Goal: Find specific page/section: Find specific page/section

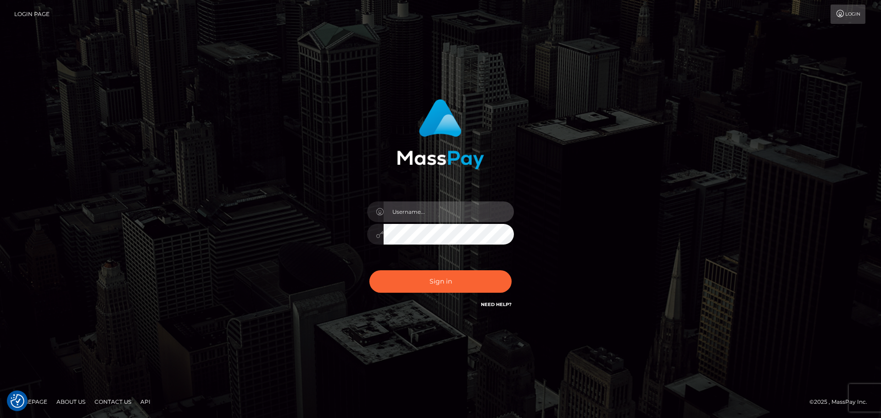
click at [462, 206] on input "text" at bounding box center [449, 211] width 130 height 21
type input "[PERSON_NAME].xcite"
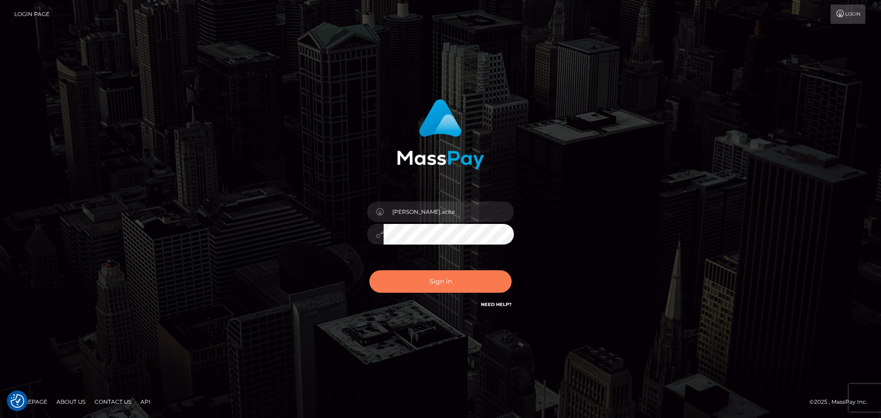
drag, startPoint x: 418, startPoint y: 286, endPoint x: 444, endPoint y: 288, distance: 26.3
click at [419, 286] on button "Sign in" at bounding box center [440, 281] width 142 height 22
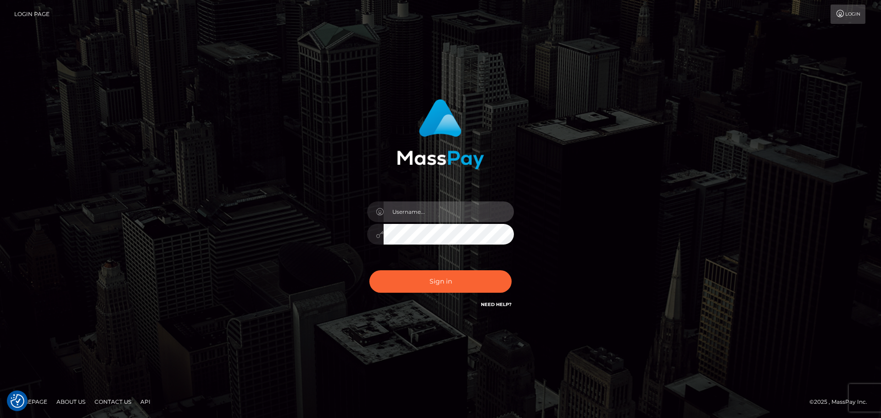
click at [449, 215] on input "text" at bounding box center [449, 211] width 130 height 21
type input "[PERSON_NAME].xcite"
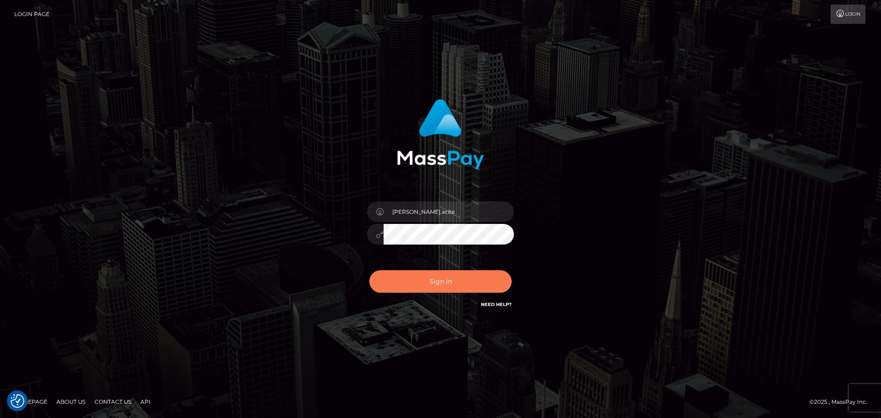
click at [443, 270] on button "Sign in" at bounding box center [440, 281] width 142 height 22
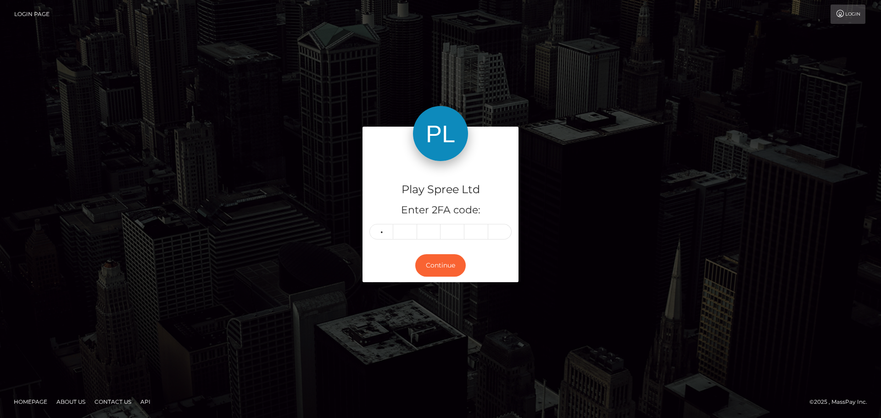
type input "0"
type input "7"
type input "2"
type input "9"
type input "1"
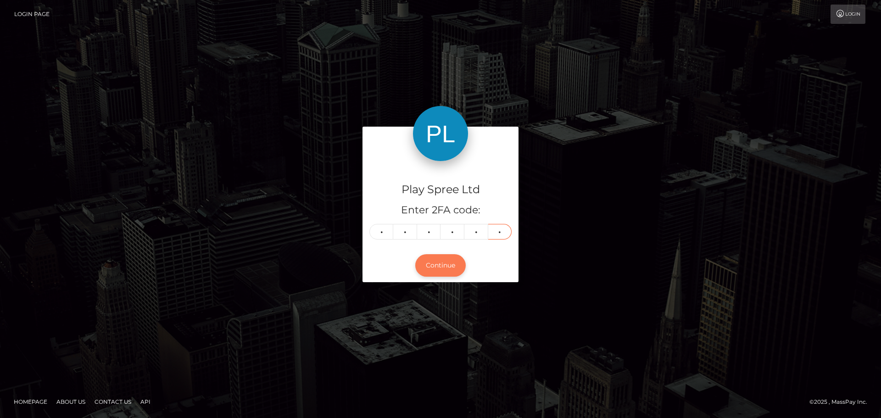
type input "1"
click at [441, 263] on button "Continue" at bounding box center [440, 265] width 50 height 22
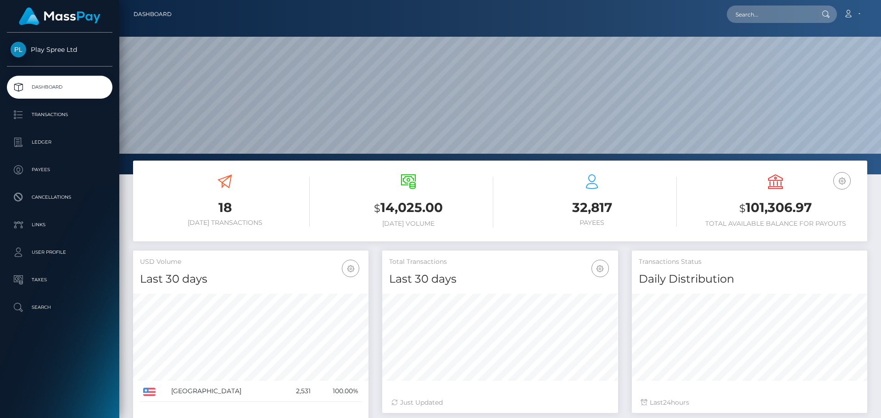
scroll to position [163, 236]
click at [788, 18] on input "text" at bounding box center [770, 14] width 86 height 17
paste input "325374"
drag, startPoint x: 757, startPoint y: 12, endPoint x: 641, endPoint y: 6, distance: 116.7
click at [641, 6] on div "325374 Loading... Loading... Account Edit Profile Logout" at bounding box center [523, 14] width 688 height 19
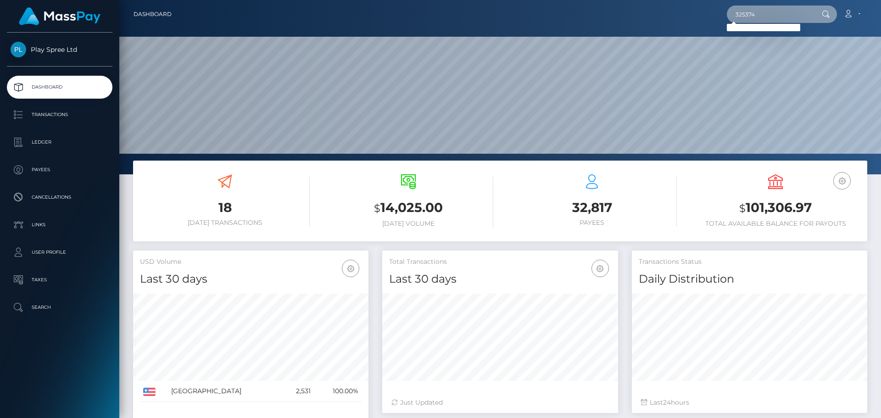
paste input "1477738"
drag, startPoint x: 771, startPoint y: 10, endPoint x: 654, endPoint y: 5, distance: 117.1
click at [654, 5] on div "1477738 Loading... Loading... Account Edit Profile Logout" at bounding box center [523, 14] width 688 height 19
paste input "text"
type input "1477738"
